Goal: Task Accomplishment & Management: Manage account settings

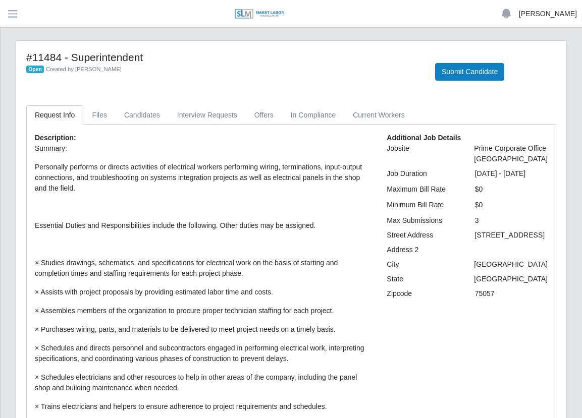
click at [550, 14] on link "[PERSON_NAME]" at bounding box center [548, 14] width 58 height 11
click at [536, 70] on link "Logout" at bounding box center [535, 70] width 91 height 21
